Goal: Entertainment & Leisure: Browse casually

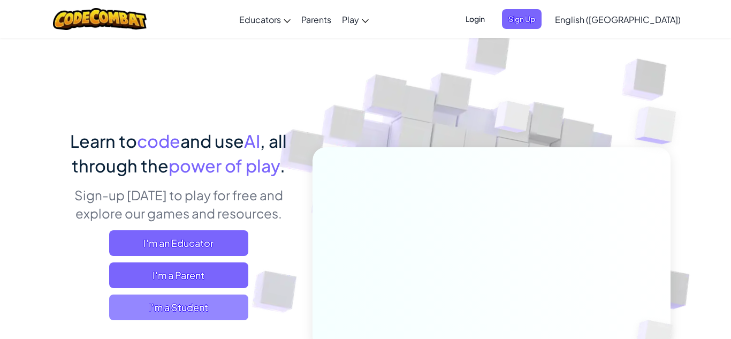
click at [222, 309] on span "I'm a Student" at bounding box center [178, 307] width 139 height 26
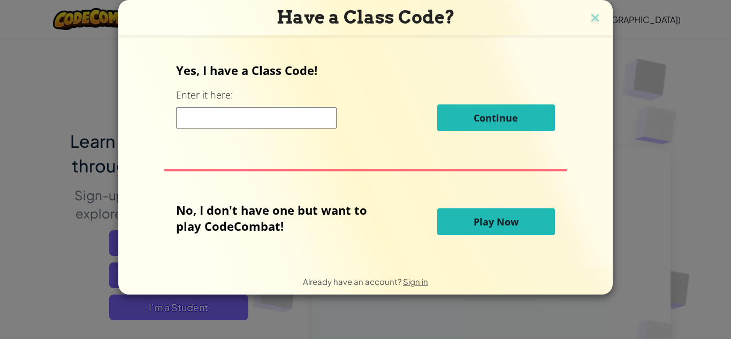
click at [491, 223] on span "Play Now" at bounding box center [496, 221] width 45 height 13
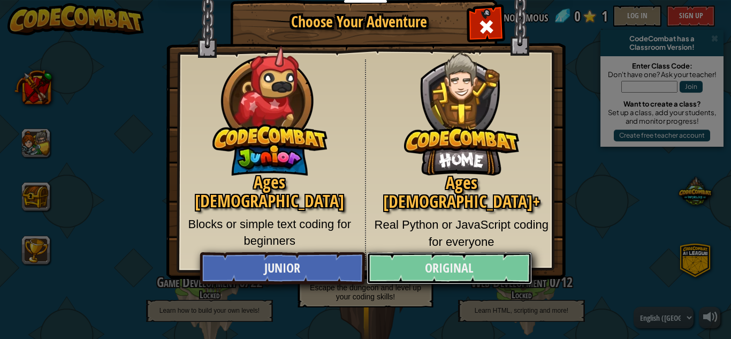
click at [471, 261] on link "Original" at bounding box center [449, 268] width 165 height 32
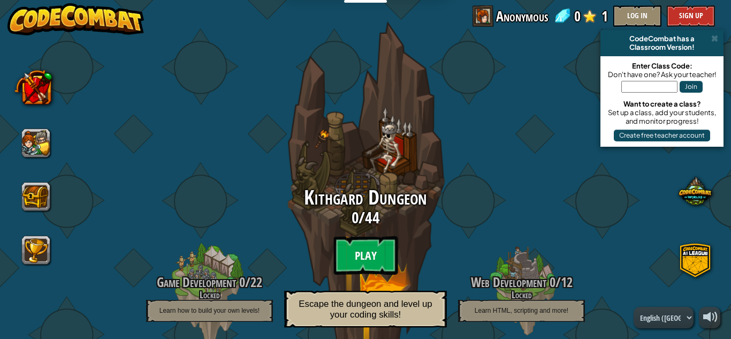
click at [375, 250] on btn "Play" at bounding box center [365, 255] width 64 height 39
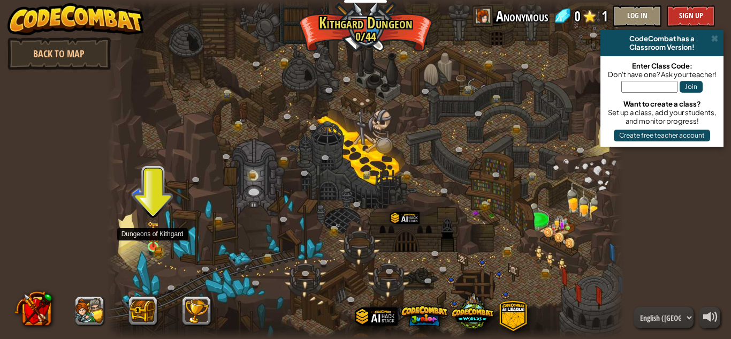
click at [155, 242] on img at bounding box center [153, 234] width 12 height 27
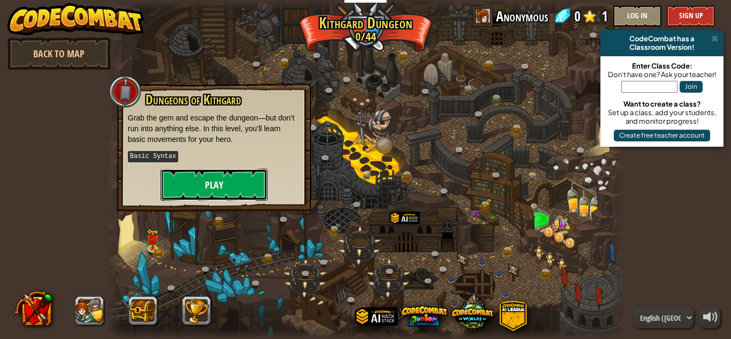
click at [239, 184] on button "Play" at bounding box center [214, 185] width 107 height 32
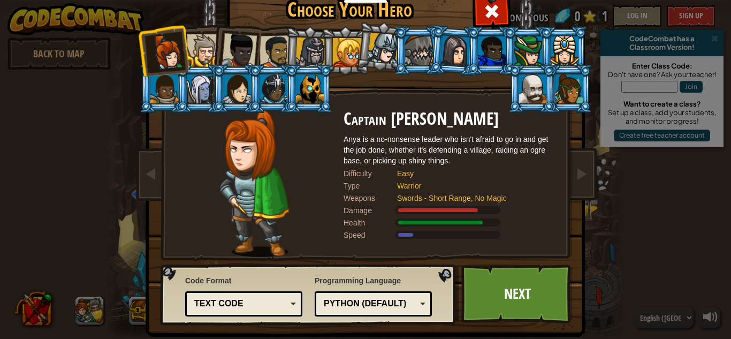
click at [462, 58] on div at bounding box center [455, 50] width 30 height 30
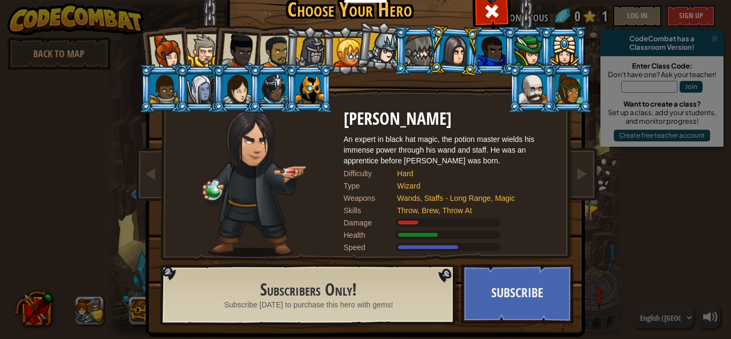
click at [516, 60] on div at bounding box center [528, 50] width 28 height 29
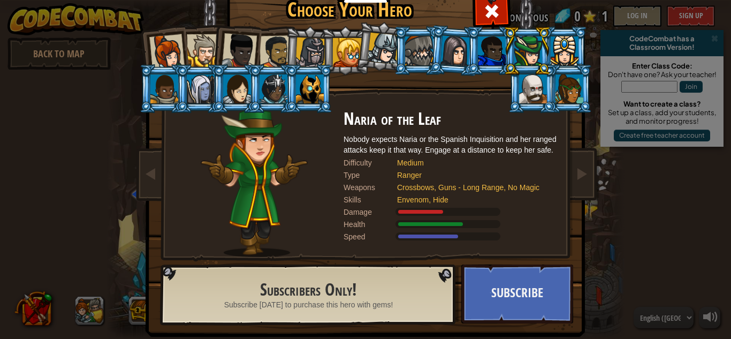
click at [543, 79] on div at bounding box center [533, 88] width 28 height 29
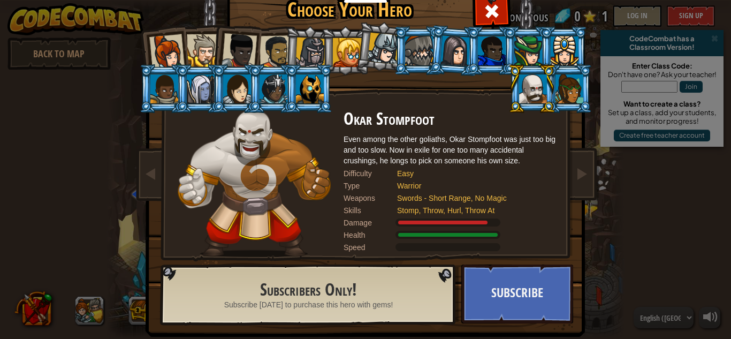
click at [234, 89] on div at bounding box center [237, 88] width 28 height 29
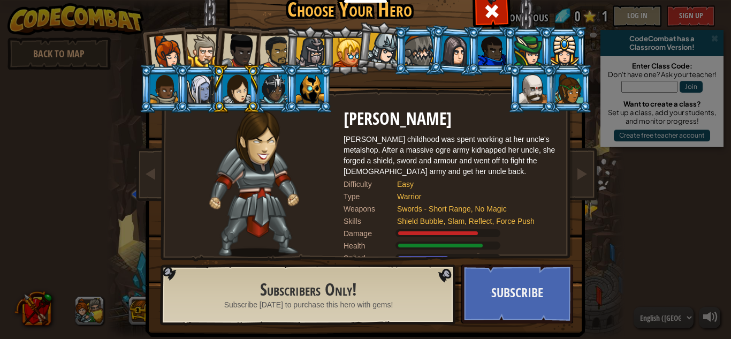
click at [173, 50] on div at bounding box center [166, 51] width 35 height 35
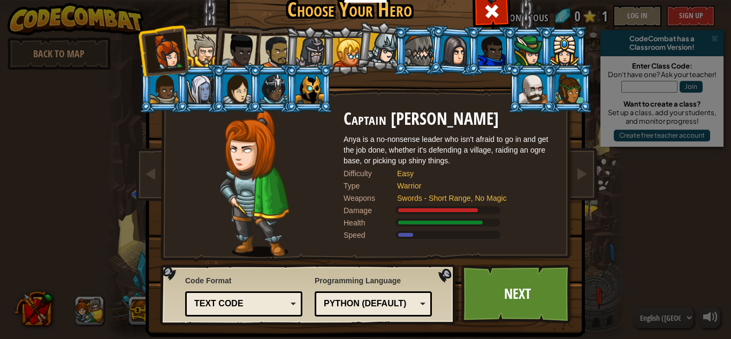
click at [248, 47] on div at bounding box center [239, 50] width 35 height 35
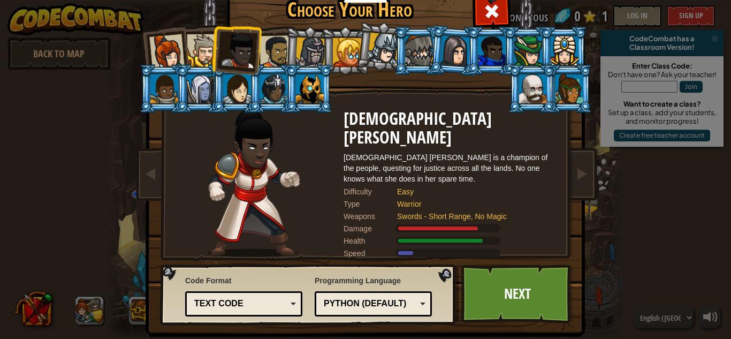
click at [567, 44] on div at bounding box center [565, 50] width 28 height 29
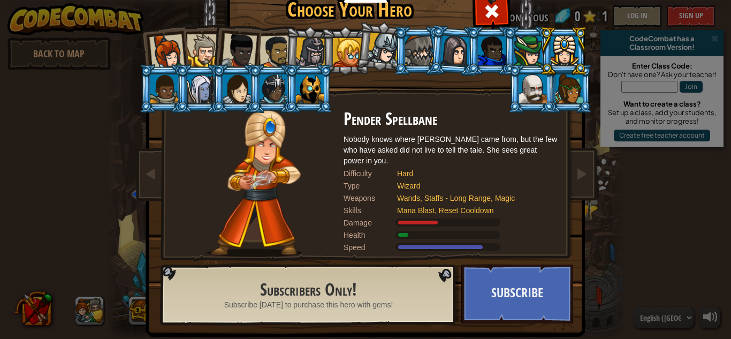
click at [249, 57] on div at bounding box center [239, 50] width 35 height 35
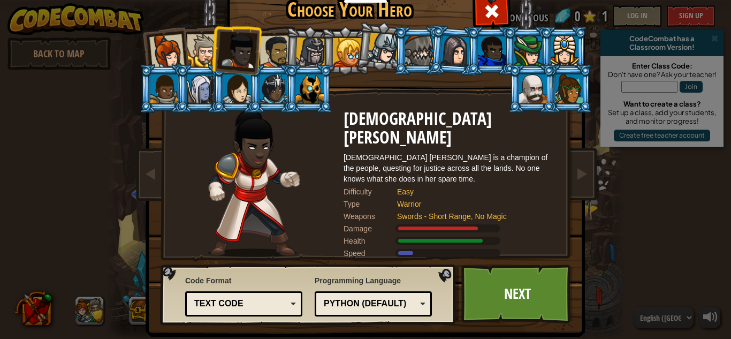
click at [201, 51] on div at bounding box center [203, 50] width 33 height 33
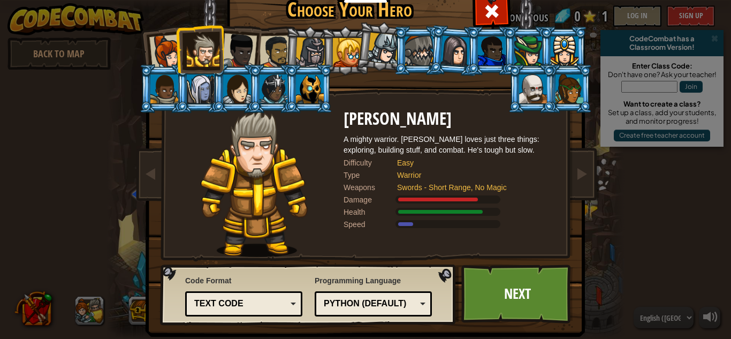
click at [169, 50] on div at bounding box center [166, 51] width 35 height 35
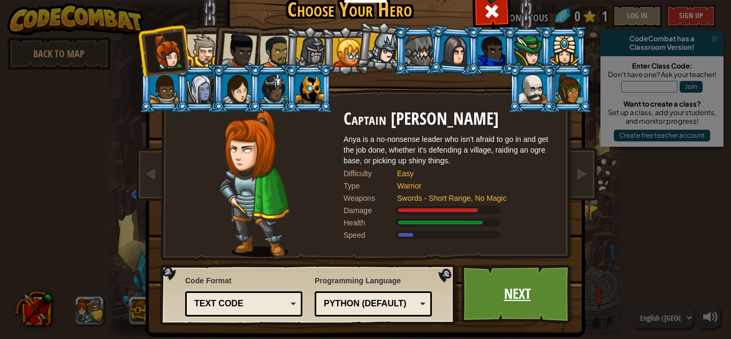
click at [527, 298] on link "Next" at bounding box center [517, 293] width 112 height 59
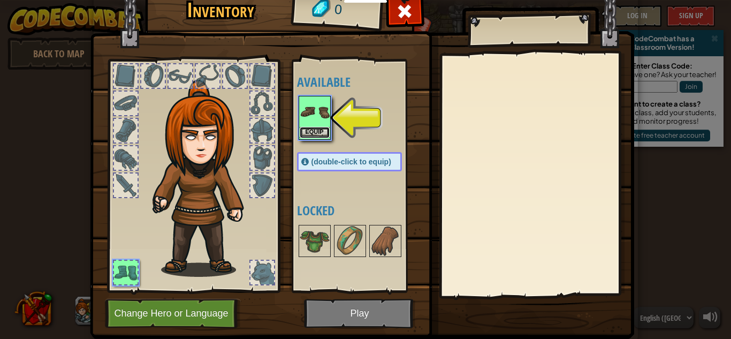
click at [320, 131] on button "Equip" at bounding box center [315, 132] width 30 height 11
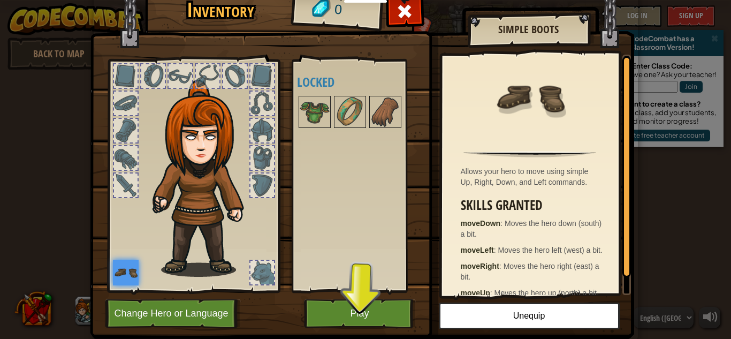
click at [129, 77] on div at bounding box center [126, 76] width 24 height 24
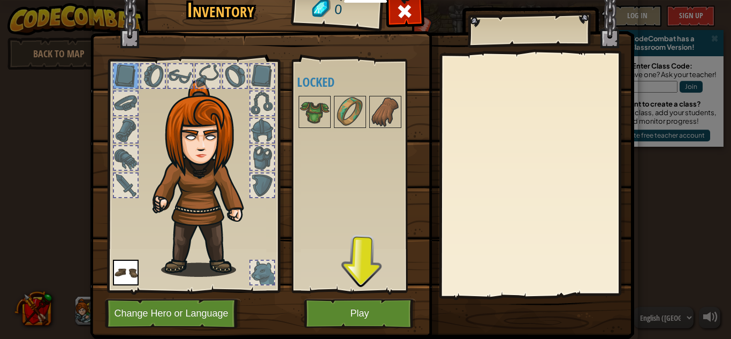
click at [153, 80] on div at bounding box center [153, 76] width 24 height 24
click at [184, 77] on div at bounding box center [181, 76] width 24 height 24
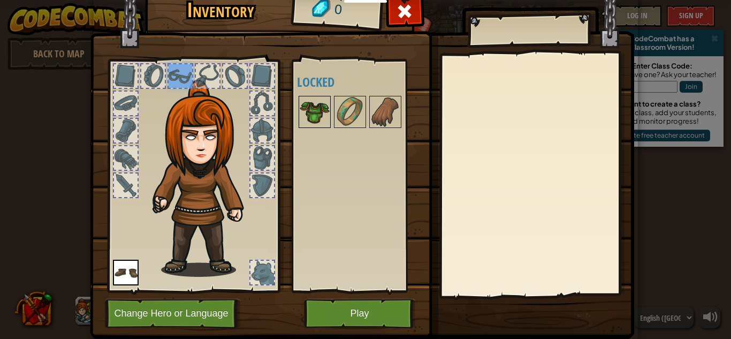
click at [321, 115] on img at bounding box center [315, 112] width 30 height 30
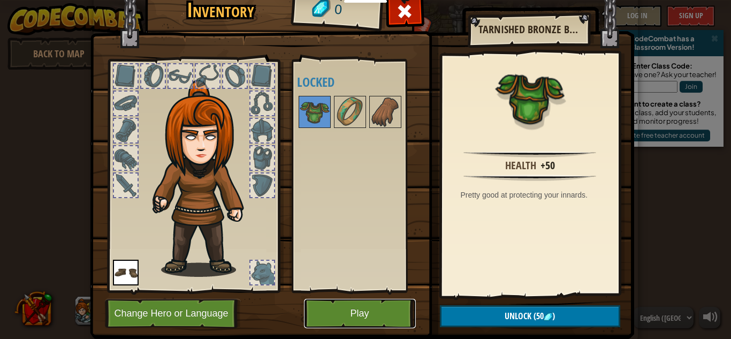
click at [392, 306] on button "Play" at bounding box center [360, 313] width 112 height 29
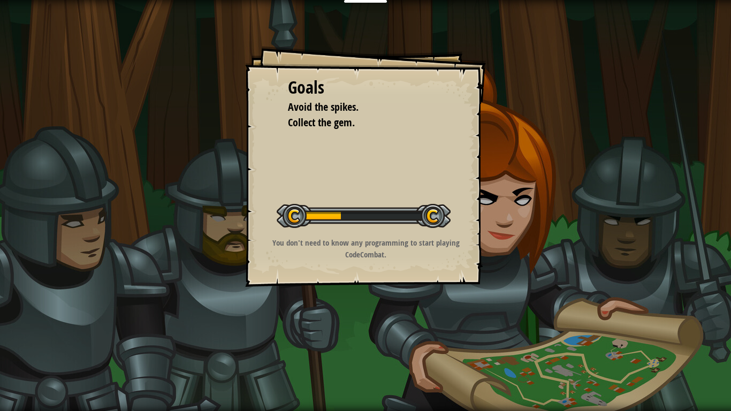
click at [424, 269] on div "Goals Avoid the spikes. Collect the gem. Start Level Error loading from server.…" at bounding box center [365, 166] width 241 height 241
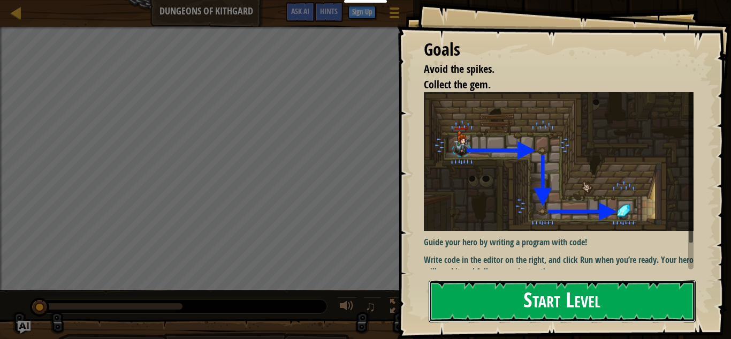
click at [607, 292] on button "Start Level" at bounding box center [562, 301] width 267 height 42
